Goal: Task Accomplishment & Management: Use online tool/utility

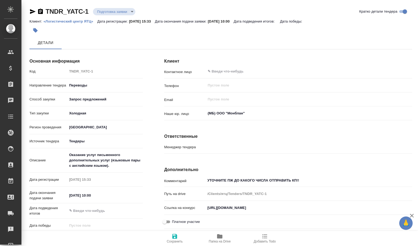
type input "[PERSON_NAME]"
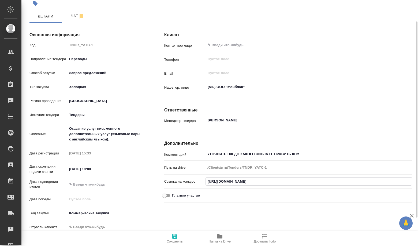
drag, startPoint x: 321, startPoint y: 179, endPoint x: 202, endPoint y: 173, distance: 119.1
click at [202, 173] on div "Комментарий УТОЧНИТЕ ПЖ ДО КАКОГО ЧИСЛА ОТПРАВИТЬ КП!! x Путь на drive /Clients…" at bounding box center [288, 176] width 248 height 56
click at [200, 179] on p "Ссылка на конкурс" at bounding box center [184, 180] width 41 height 5
drag, startPoint x: 208, startPoint y: 180, endPoint x: 353, endPoint y: 190, distance: 145.1
click at [354, 191] on div "Комментарий УТОЧНИТЕ ПЖ ДО КАКОГО ЧИСЛА ОТПРАВИТЬ КП!! x Путь на drive /Clients…" at bounding box center [288, 176] width 248 height 56
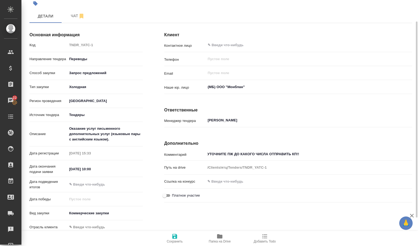
click at [233, 209] on div "Клиент Контактное лицо ​ Телефон ​ Email ​ Наше юр. лицо (МБ) ООО "Монблан" ​ О…" at bounding box center [288, 139] width 269 height 244
click at [236, 181] on input "text" at bounding box center [309, 181] width 207 height 8
click at [236, 181] on input "text" at bounding box center [309, 181] width 206 height 8
paste input "[URL][DOMAIN_NAME]"
type input "[URL][DOMAIN_NAME]"
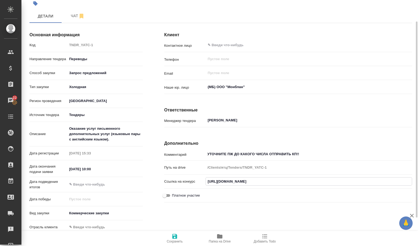
click at [313, 199] on div "Платное участие" at bounding box center [288, 194] width 248 height 9
drag, startPoint x: 182, startPoint y: 232, endPoint x: 178, endPoint y: 235, distance: 5.1
click at [180, 233] on button "Сохранить" at bounding box center [174, 237] width 45 height 15
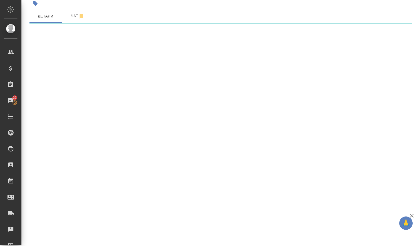
click at [178, 235] on div ".cls-1 fill:#fff; AWATERA Volkova [PERSON_NAME] Спецификации Заказы 22 Чаты Tod…" at bounding box center [209, 123] width 418 height 246
